Goal: Obtain resource: Obtain resource

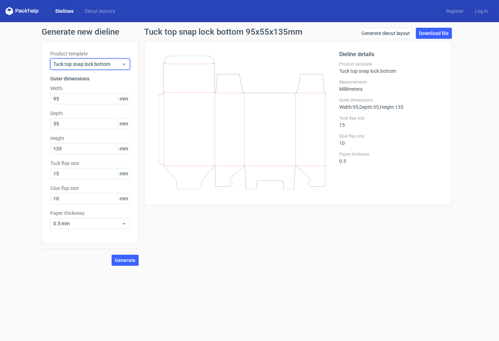
click at [110, 65] on span "Tuck top snap lock bottom" at bounding box center [87, 64] width 68 height 7
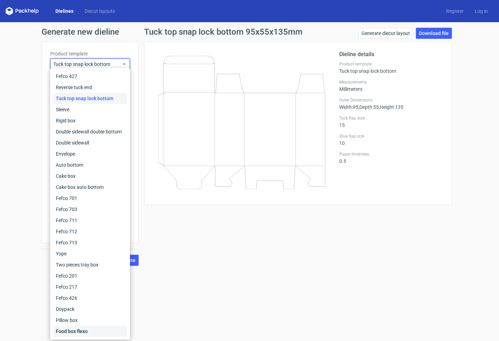
click at [71, 331] on div "Food box flexo" at bounding box center [90, 331] width 74 height 11
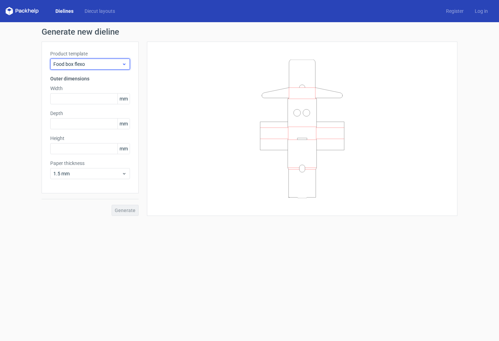
click at [102, 62] on span "Food box flexo" at bounding box center [87, 64] width 68 height 7
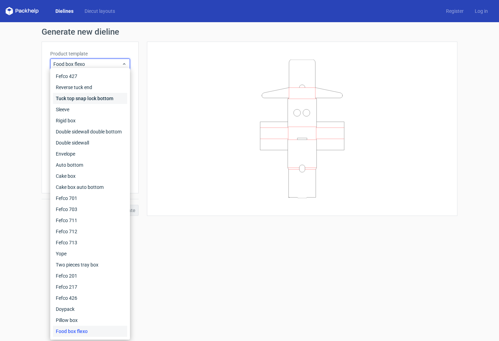
click at [86, 99] on div "Tuck top snap lock bottom" at bounding box center [90, 98] width 74 height 11
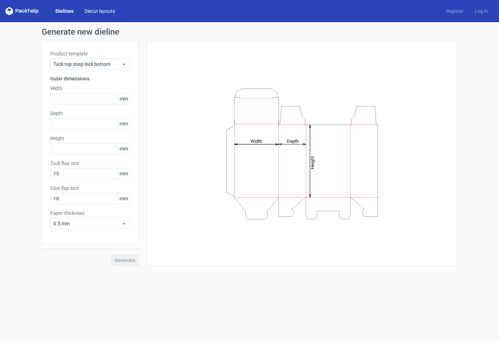
click at [102, 11] on link "Diecut layouts" at bounding box center [100, 11] width 42 height 7
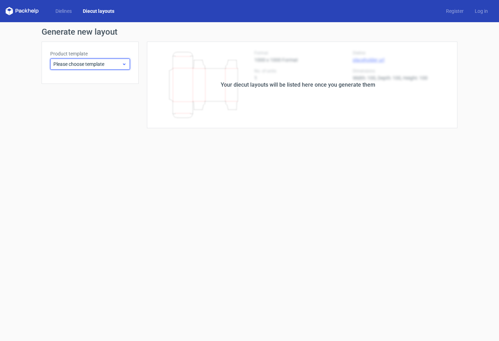
click at [83, 64] on span "Please choose template" at bounding box center [87, 64] width 68 height 7
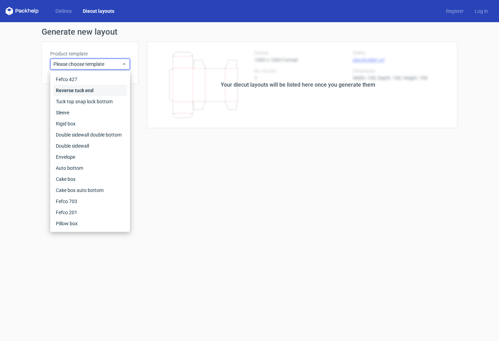
click at [85, 89] on div "Reverse tuck end" at bounding box center [90, 90] width 74 height 11
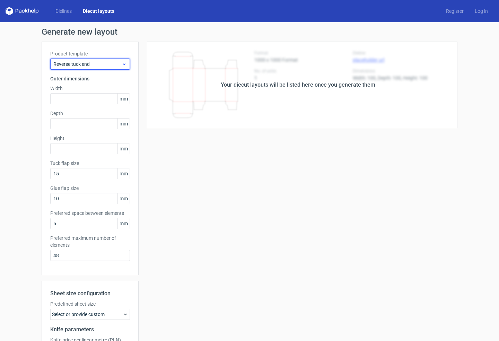
click at [92, 67] on span "Reverse tuck end" at bounding box center [87, 64] width 68 height 7
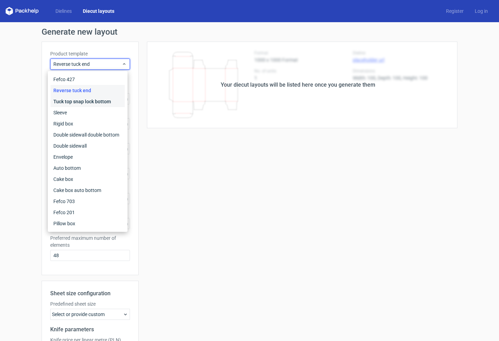
click at [84, 101] on div "Tuck top snap lock bottom" at bounding box center [88, 101] width 74 height 11
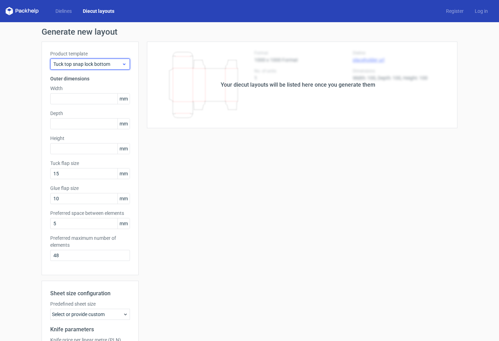
click at [99, 62] on span "Tuck top snap lock bottom" at bounding box center [87, 64] width 68 height 7
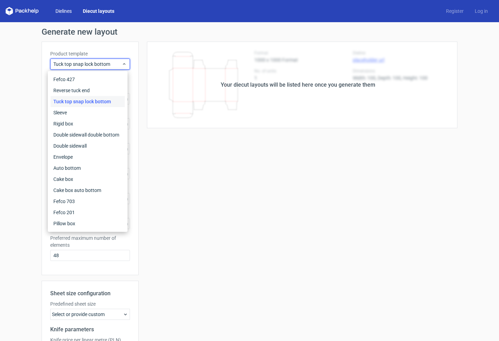
click at [73, 11] on link "Dielines" at bounding box center [63, 11] width 27 height 7
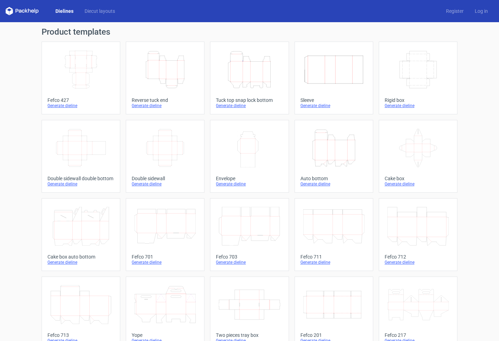
click at [330, 151] on icon "Height Depth Width" at bounding box center [333, 148] width 61 height 39
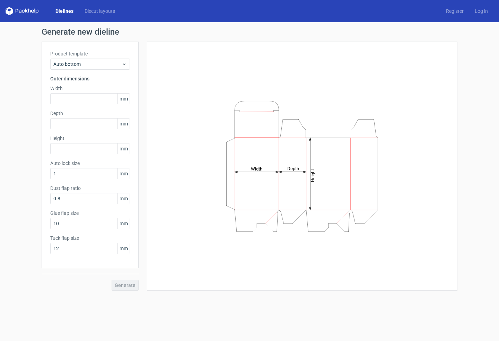
click at [330, 151] on icon "Height Depth Width" at bounding box center [302, 166] width 208 height 139
click at [89, 70] on div "Product template Auto bottom Outer dimensions Width mm Depth mm Height mm Auto …" at bounding box center [90, 155] width 97 height 227
click at [90, 67] on span "Auto bottom" at bounding box center [87, 64] width 68 height 7
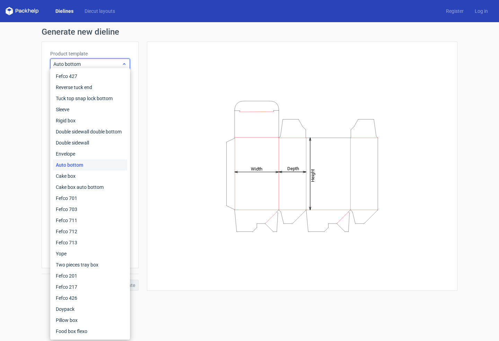
click at [90, 67] on span "Auto bottom" at bounding box center [87, 64] width 68 height 7
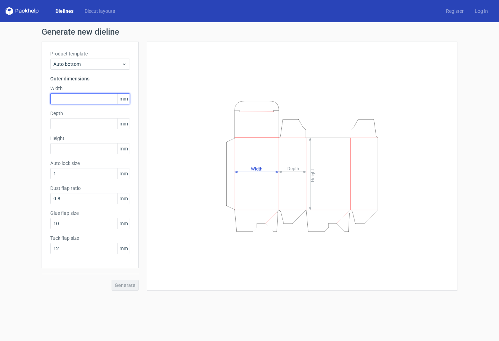
click at [71, 100] on input "text" at bounding box center [90, 98] width 80 height 11
type input "95"
type input "55"
type input "135"
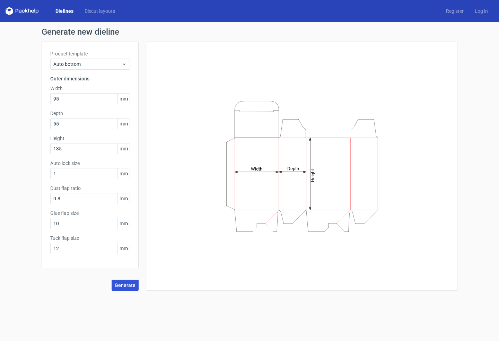
click at [122, 284] on span "Generate" at bounding box center [125, 285] width 21 height 5
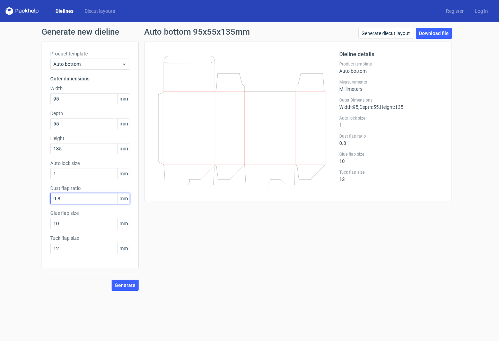
drag, startPoint x: 55, startPoint y: 198, endPoint x: 46, endPoint y: 195, distance: 9.4
click at [46, 195] on div "Product template Auto bottom Outer dimensions Width 95 mm Depth 55 mm Height 13…" at bounding box center [90, 155] width 97 height 227
drag, startPoint x: 61, startPoint y: 197, endPoint x: 55, endPoint y: 196, distance: 6.0
click at [55, 196] on input "10" at bounding box center [90, 198] width 80 height 11
type input "15"
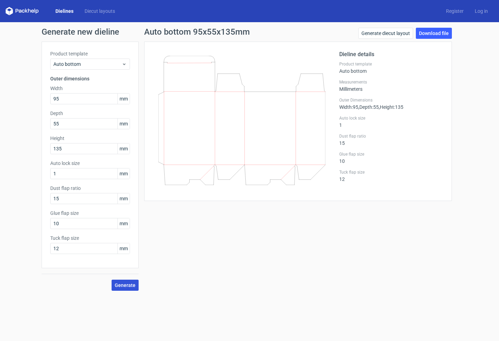
click at [123, 285] on span "Generate" at bounding box center [125, 285] width 21 height 5
click at [431, 32] on link "Download file" at bounding box center [434, 33] width 36 height 11
